Goal: Task Accomplishment & Management: Complete application form

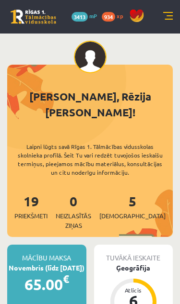
click at [164, 16] on link at bounding box center [168, 17] width 10 height 10
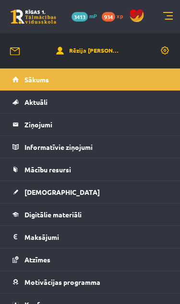
click at [106, 198] on link "[DEMOGRAPHIC_DATA]" at bounding box center [89, 192] width 155 height 22
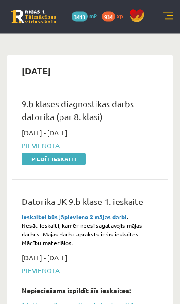
scroll to position [378, 0]
click at [77, 155] on link "Pildīt ieskaiti" at bounding box center [54, 159] width 64 height 12
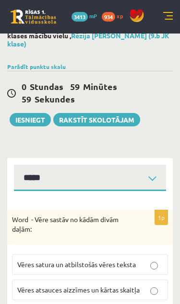
scroll to position [40, 0]
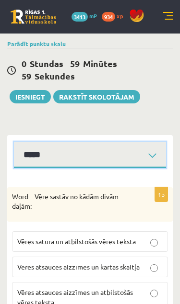
click at [145, 150] on select "**********" at bounding box center [90, 155] width 152 height 26
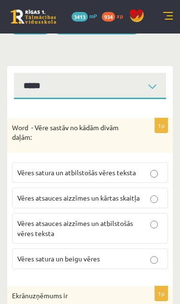
scroll to position [41, 0]
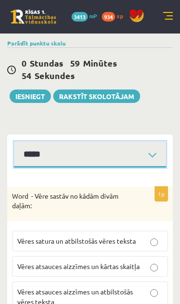
click at [139, 151] on select "**********" at bounding box center [90, 154] width 152 height 26
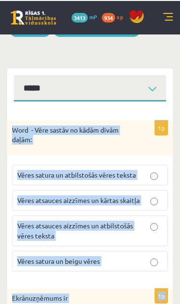
scroll to position [107, 0]
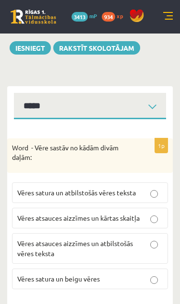
scroll to position [86, 0]
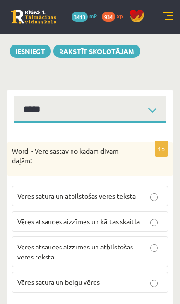
click at [151, 251] on p "Vēres atsauces aizzīmes un atbilstošās vēres teksta" at bounding box center [89, 252] width 145 height 20
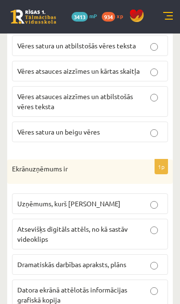
scroll to position [240, 0]
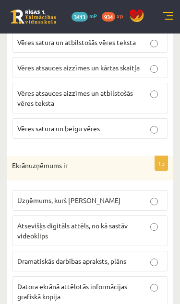
click at [147, 292] on p "Datora ekrānā attēlotās informācijas grafiskā kopija" at bounding box center [89, 292] width 145 height 20
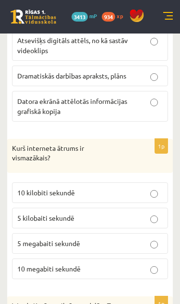
scroll to position [430, 0]
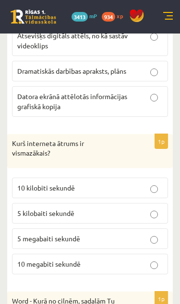
click at [146, 213] on p "5 kilobaiti sekundē" at bounding box center [89, 213] width 145 height 10
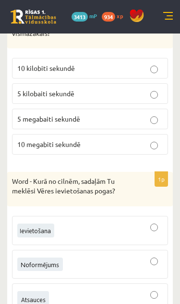
scroll to position [593, 0]
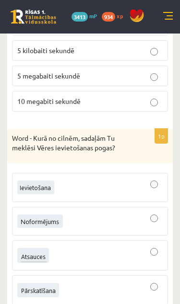
click at [151, 254] on div at bounding box center [89, 256] width 145 height 20
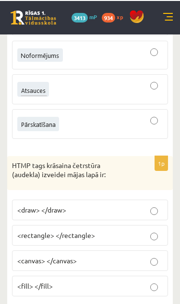
scroll to position [759, 0]
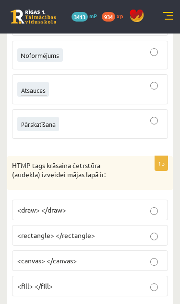
click at [160, 256] on p "<canvas> </canvas>" at bounding box center [89, 261] width 145 height 10
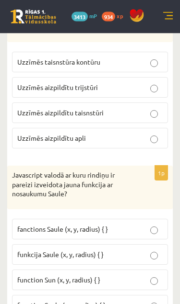
scroll to position [1090, 0]
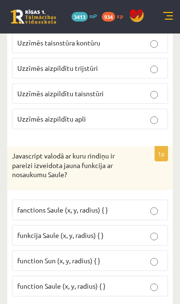
click at [145, 210] on label "fanctions Saule (x, y, radius) { }" at bounding box center [90, 210] width 156 height 21
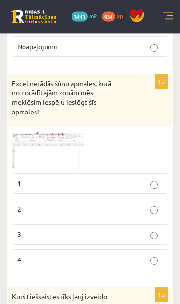
scroll to position [1492, 0]
click at [70, 151] on img at bounding box center [48, 150] width 72 height 37
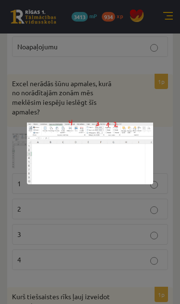
click at [145, 266] on div at bounding box center [90, 152] width 180 height 304
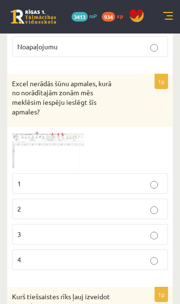
click at [68, 138] on img at bounding box center [48, 150] width 72 height 37
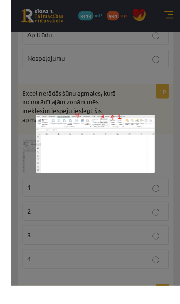
scroll to position [1493, 0]
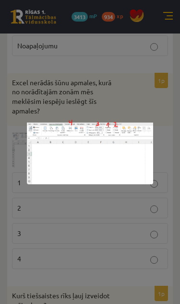
click at [107, 87] on div at bounding box center [90, 152] width 180 height 304
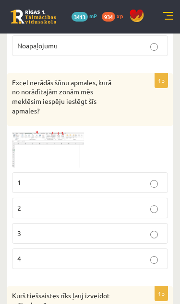
click at [150, 256] on p "4" at bounding box center [89, 259] width 145 height 10
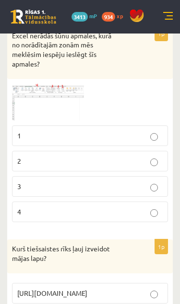
scroll to position [1541, 0]
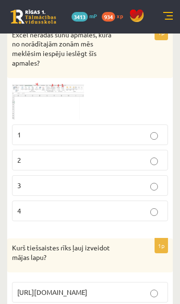
click at [64, 87] on img at bounding box center [48, 101] width 72 height 37
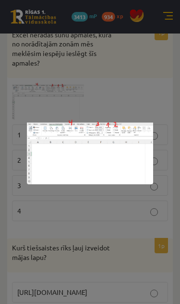
scroll to position [1541, 0]
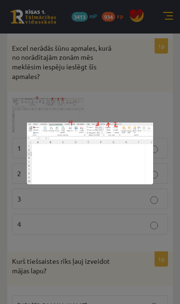
click at [134, 83] on div at bounding box center [90, 152] width 180 height 304
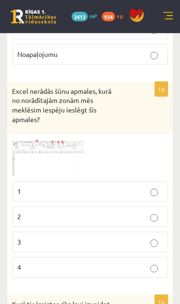
scroll to position [1486, 0]
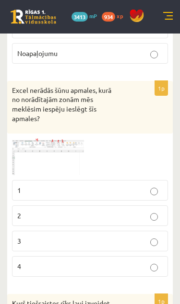
click at [60, 160] on img at bounding box center [48, 156] width 72 height 37
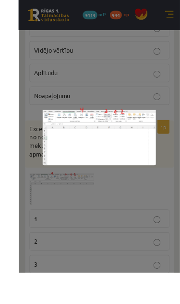
scroll to position [1470, 0]
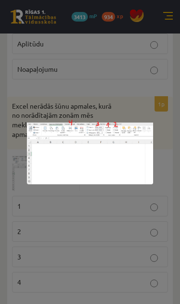
click at [117, 236] on div at bounding box center [90, 152] width 180 height 304
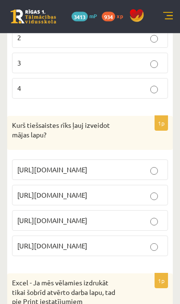
scroll to position [1664, 0]
click at [149, 218] on p "[URL][DOMAIN_NAME]" at bounding box center [89, 221] width 145 height 10
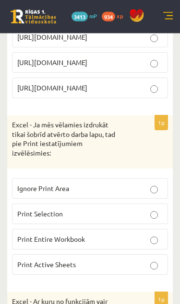
scroll to position [1824, 0]
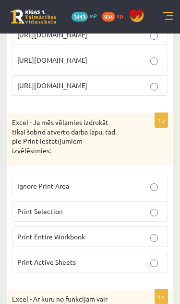
click at [140, 207] on p "Print Selection" at bounding box center [89, 212] width 145 height 10
click at [127, 263] on label "Print Active Sheets" at bounding box center [90, 262] width 156 height 21
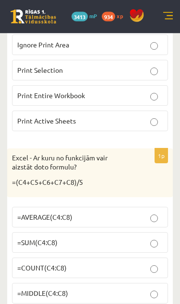
scroll to position [1966, 0]
click at [140, 212] on p "=AVERAGE(C4:C8)" at bounding box center [89, 217] width 145 height 10
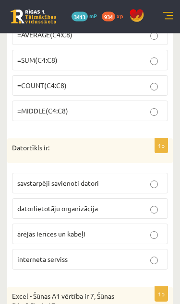
click at [142, 179] on p "savstarpēji savienoti datori" at bounding box center [89, 184] width 145 height 10
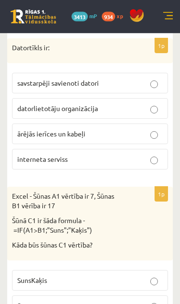
scroll to position [2249, 0]
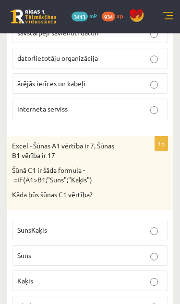
click at [146, 277] on label "Kaķis" at bounding box center [90, 281] width 156 height 21
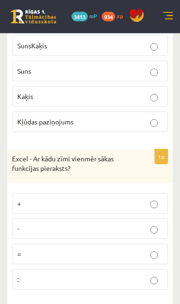
scroll to position [2483, 0]
click at [136, 249] on p "=" at bounding box center [89, 254] width 145 height 10
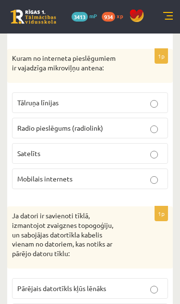
scroll to position [2745, 0]
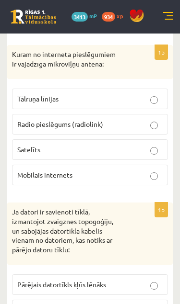
click at [133, 119] on p "Radio pieslēgums (radiolink)" at bounding box center [89, 124] width 145 height 10
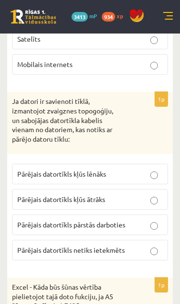
scroll to position [2857, 0]
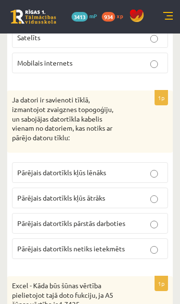
click at [134, 218] on p "Pārējais datortīkls pārstās darboties" at bounding box center [89, 223] width 145 height 10
click at [145, 244] on p "Pārējais datortīkls netiks ietekmēts" at bounding box center [89, 249] width 145 height 10
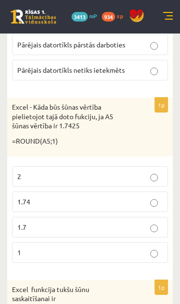
scroll to position [3033, 0]
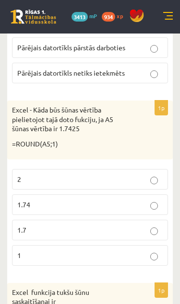
click at [134, 224] on label "1.7" at bounding box center [90, 230] width 156 height 21
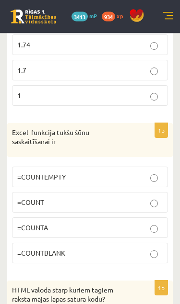
scroll to position [3204, 0]
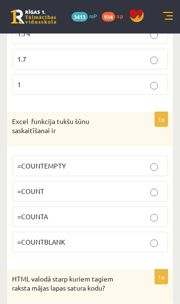
click at [146, 237] on p "=COUNTBLANK" at bounding box center [89, 242] width 145 height 10
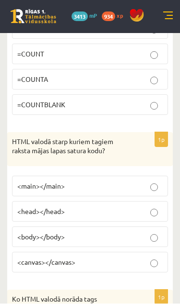
scroll to position [3342, 0]
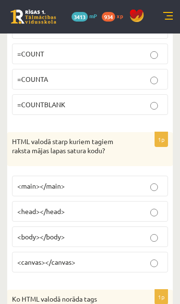
click at [146, 180] on label "<main></main>" at bounding box center [90, 186] width 156 height 21
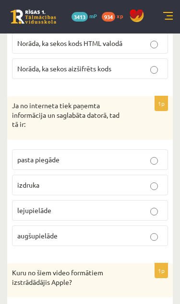
scroll to position [3690, 0]
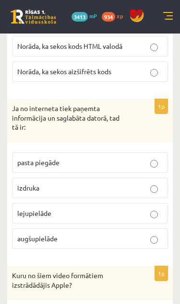
click at [152, 206] on label "lejupielāde" at bounding box center [90, 213] width 156 height 21
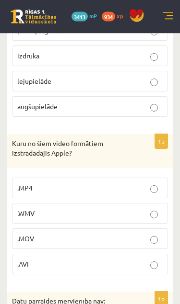
scroll to position [3822, 0]
click at [129, 234] on p ".MOV" at bounding box center [89, 239] width 145 height 10
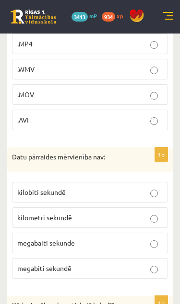
scroll to position [3967, 0]
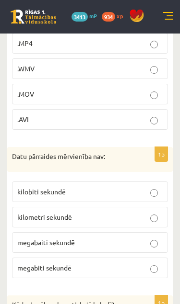
click at [129, 212] on p "kilometri sekundē" at bounding box center [89, 217] width 145 height 10
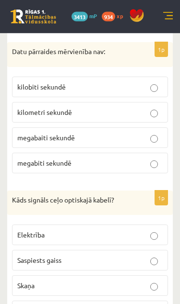
scroll to position [4072, 0]
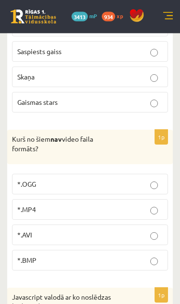
scroll to position [4281, 0]
click at [147, 250] on label "*.BMP" at bounding box center [90, 260] width 156 height 21
click at [140, 255] on p "*.BMP" at bounding box center [89, 260] width 145 height 10
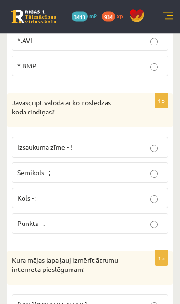
scroll to position [4475, 0]
click at [141, 168] on p "Semikols - ;" at bounding box center [89, 173] width 145 height 10
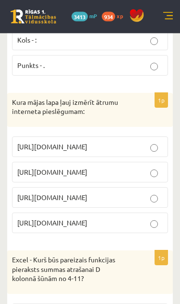
scroll to position [4634, 0]
click at [146, 162] on label "[URL][DOMAIN_NAME]" at bounding box center [90, 172] width 156 height 21
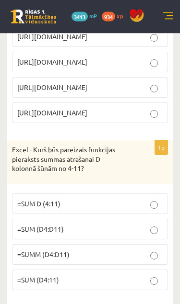
scroll to position [4744, 0]
click at [140, 224] on p "=SUM (D4:D11)" at bounding box center [89, 229] width 145 height 10
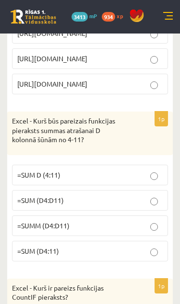
scroll to position [4799, 0]
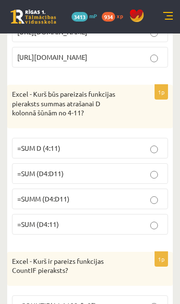
click at [137, 296] on label "=COUNTIF(A1:A100; "<0")" at bounding box center [90, 306] width 156 height 21
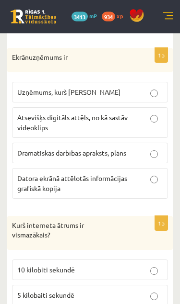
scroll to position [0, 0]
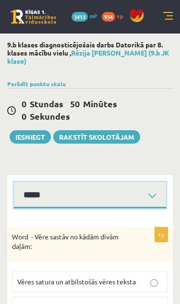
click at [129, 202] on select "**********" at bounding box center [90, 195] width 152 height 26
select select "**********"
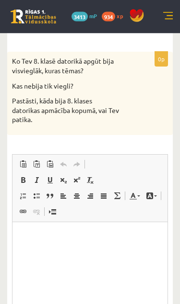
scroll to position [176, 0]
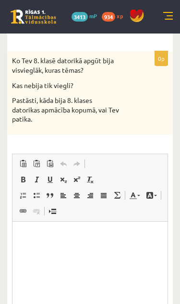
click at [108, 239] on p "Rich Text Editor, wiswyg-editor-user-answer-47433752244420" at bounding box center [90, 236] width 136 height 10
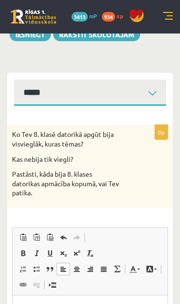
scroll to position [66, 0]
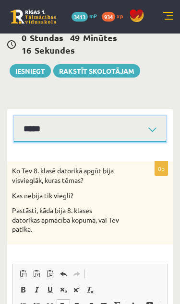
click at [126, 127] on select "**********" at bounding box center [90, 129] width 152 height 26
select select "**********"
